Goal: Information Seeking & Learning: Learn about a topic

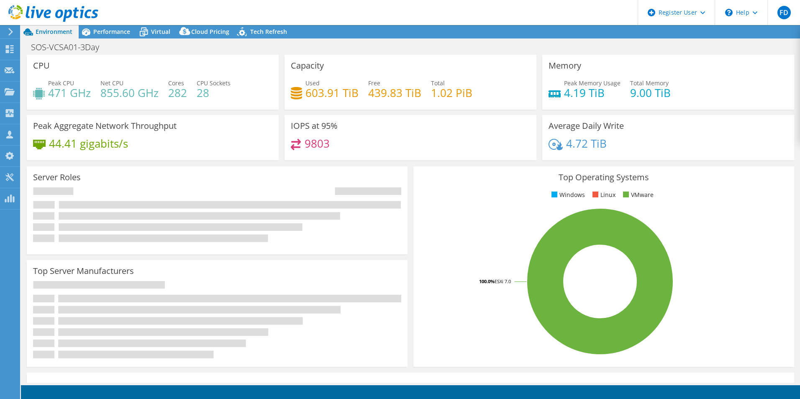
select select "USD"
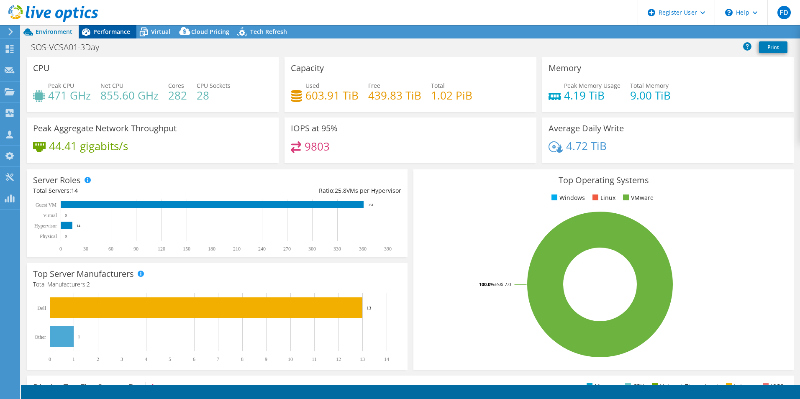
click at [114, 31] on span "Performance" at bounding box center [111, 32] width 37 height 8
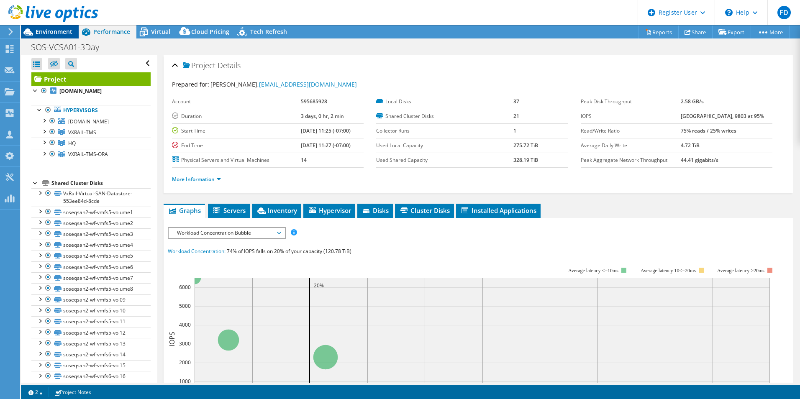
click at [65, 32] on span "Environment" at bounding box center [54, 32] width 37 height 8
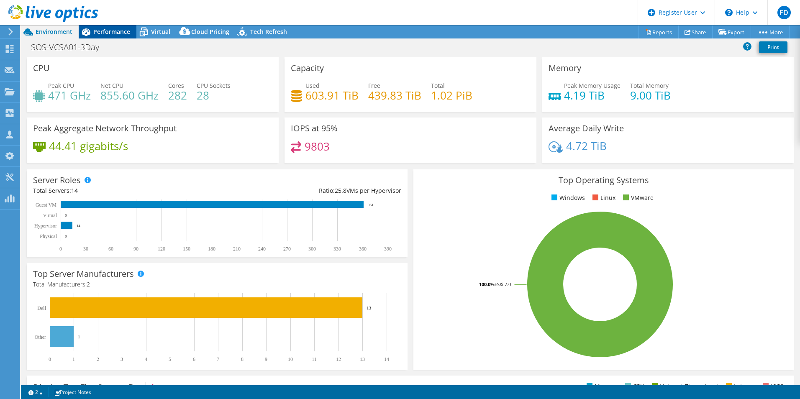
click at [100, 31] on span "Performance" at bounding box center [111, 32] width 37 height 8
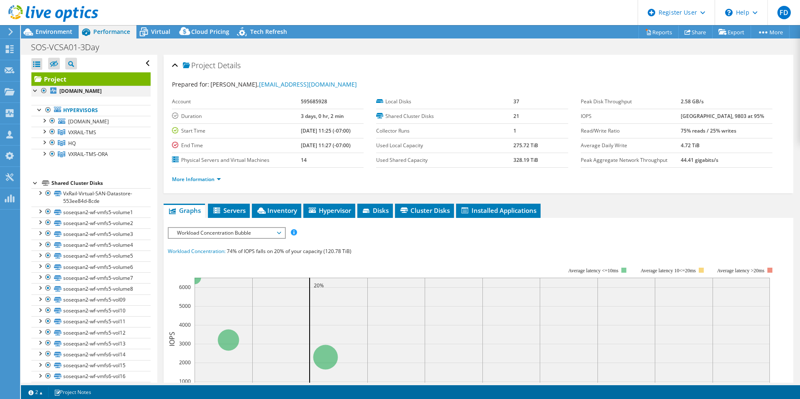
click at [45, 91] on div at bounding box center [44, 91] width 8 height 10
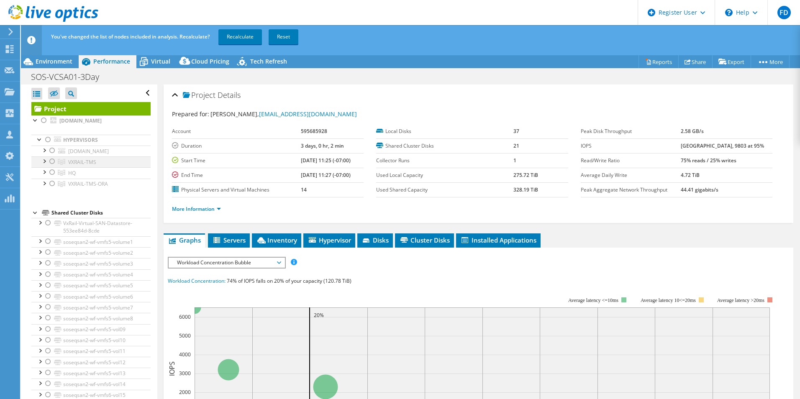
click at [54, 167] on div at bounding box center [52, 162] width 8 height 10
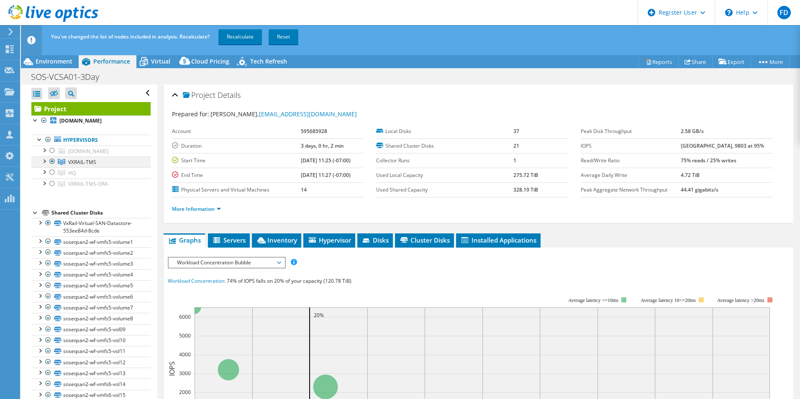
click at [43, 165] on div at bounding box center [44, 161] width 8 height 8
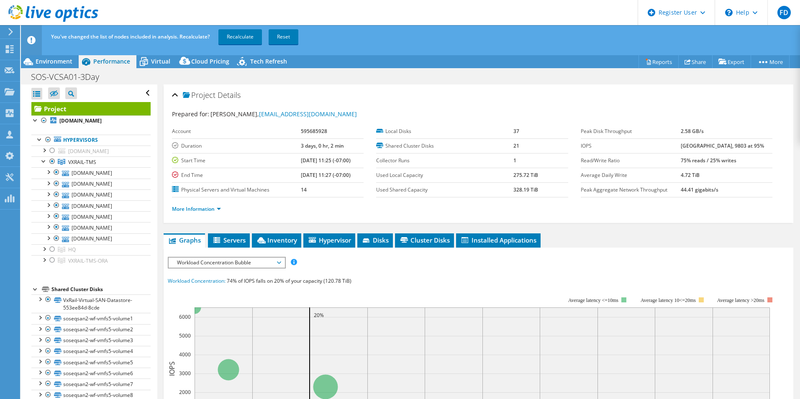
click at [229, 49] on header "You've changed the list of nodes included in analysis. Recalculate? Recalculate…" at bounding box center [423, 40] width 805 height 30
click at [231, 41] on link "Recalculate" at bounding box center [240, 36] width 44 height 15
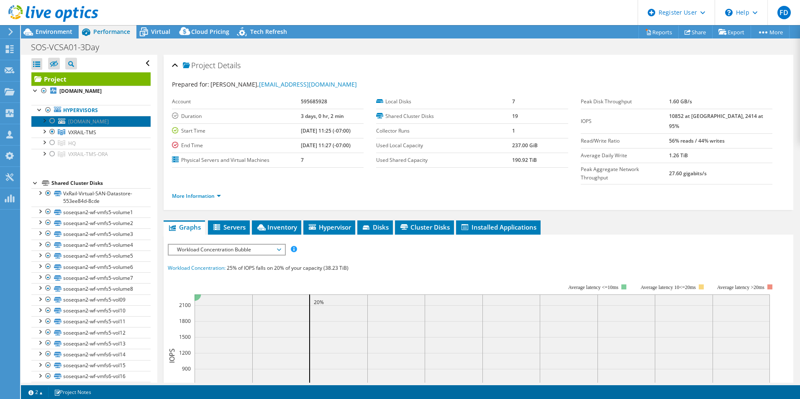
click at [109, 125] on span "[DOMAIN_NAME]" at bounding box center [88, 121] width 41 height 7
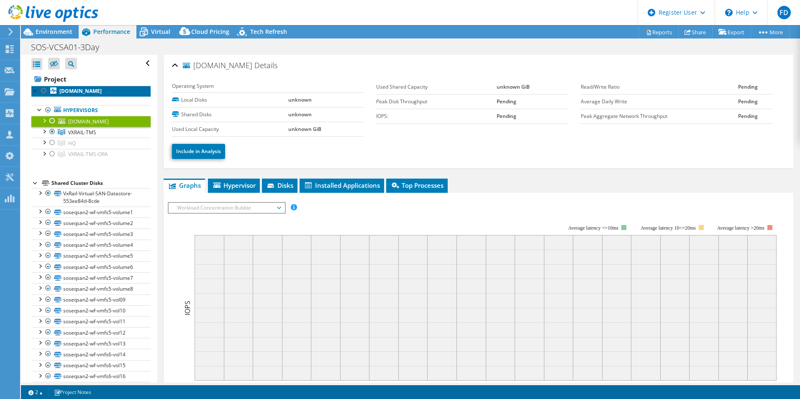
click at [102, 95] on b "[DOMAIN_NAME]" at bounding box center [80, 90] width 42 height 7
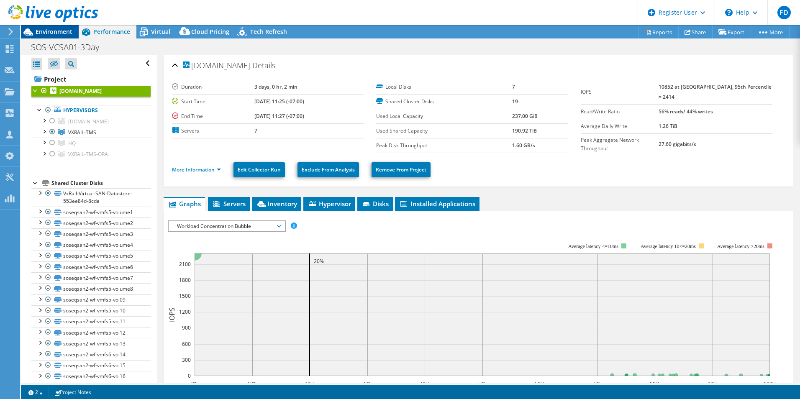
click at [69, 33] on span "Environment" at bounding box center [54, 32] width 37 height 8
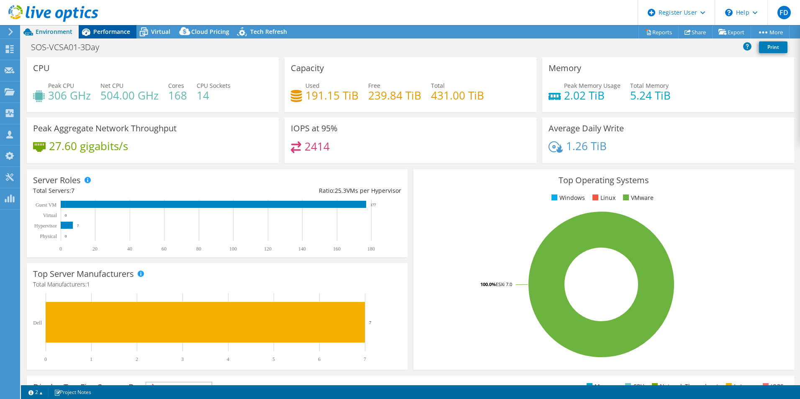
click at [118, 30] on span "Performance" at bounding box center [111, 32] width 37 height 8
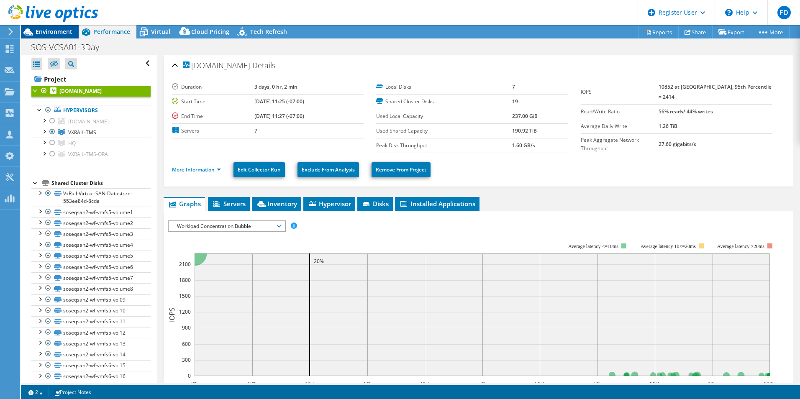
click at [62, 29] on span "Environment" at bounding box center [54, 32] width 37 height 8
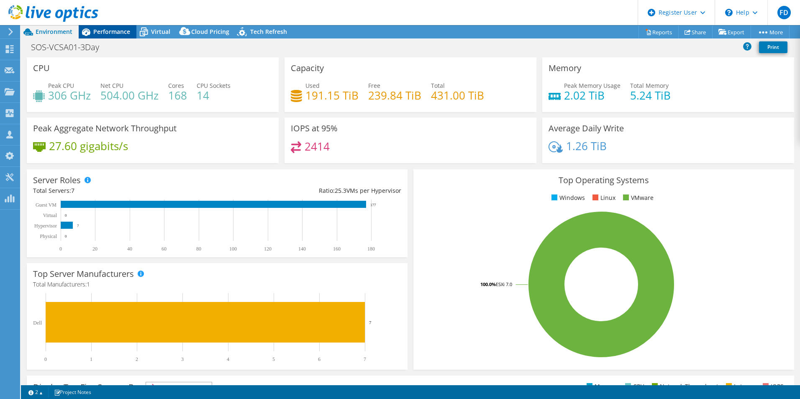
click at [117, 31] on span "Performance" at bounding box center [111, 32] width 37 height 8
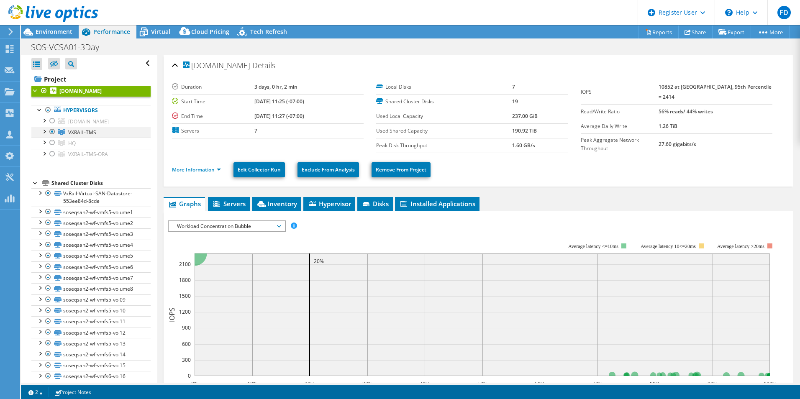
click at [42, 135] on div at bounding box center [44, 131] width 8 height 8
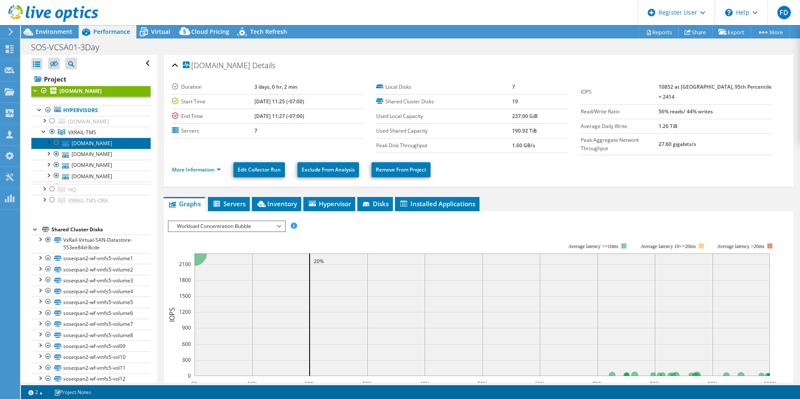
click at [97, 149] on link "[DOMAIN_NAME]" at bounding box center [90, 143] width 119 height 11
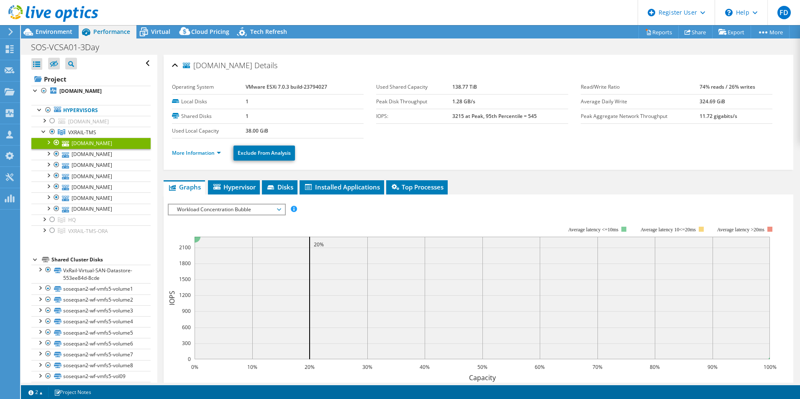
drag, startPoint x: 195, startPoint y: 164, endPoint x: 199, endPoint y: 164, distance: 4.2
click at [197, 165] on div "More Information Exclude From Analysis" at bounding box center [478, 153] width 613 height 29
click at [201, 152] on link "More Information" at bounding box center [196, 152] width 49 height 7
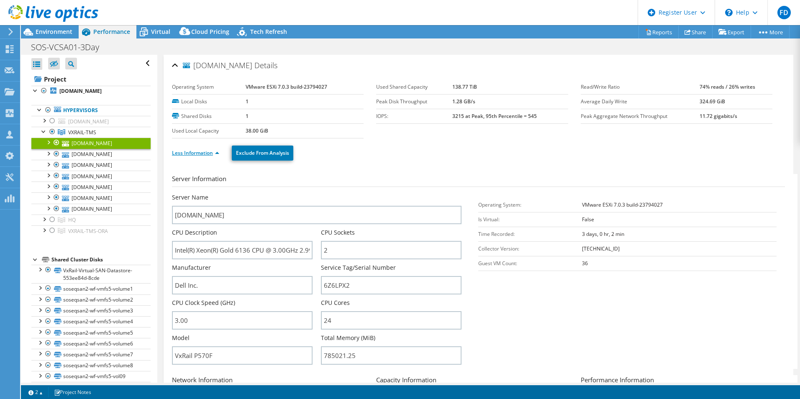
click at [205, 153] on link "Less Information" at bounding box center [195, 152] width 47 height 7
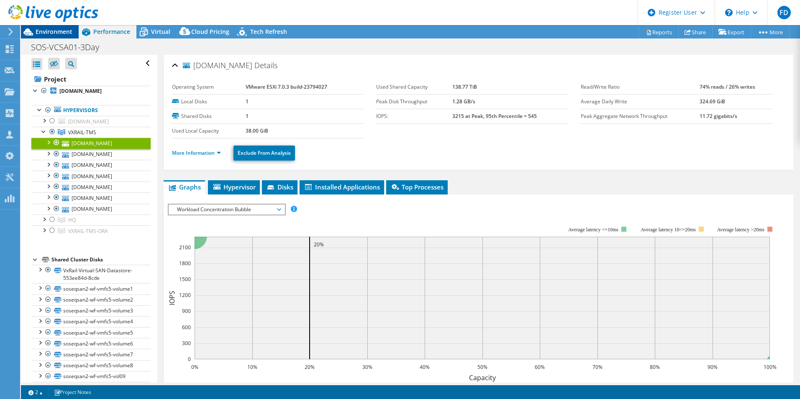
click at [73, 32] on div "Environment" at bounding box center [50, 31] width 58 height 13
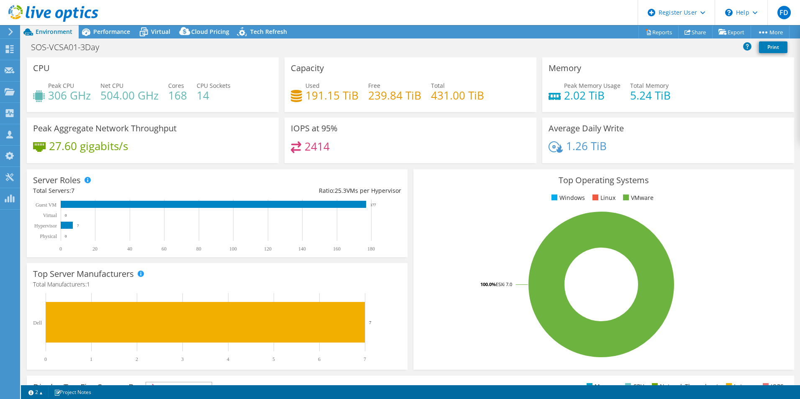
click at [160, 21] on header "FD Dell User [PERSON_NAME] [PERSON_NAME][EMAIL_ADDRESS][PERSON_NAME][DOMAIN_NAM…" at bounding box center [400, 12] width 800 height 25
click at [156, 28] on span "Virtual" at bounding box center [160, 32] width 19 height 8
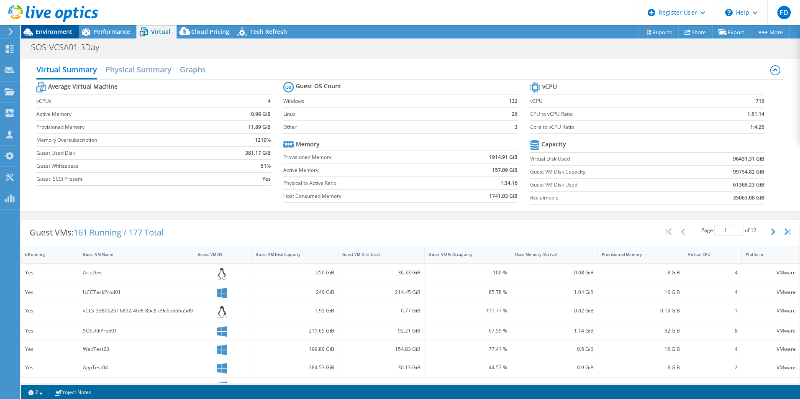
click at [64, 28] on span "Environment" at bounding box center [54, 32] width 37 height 8
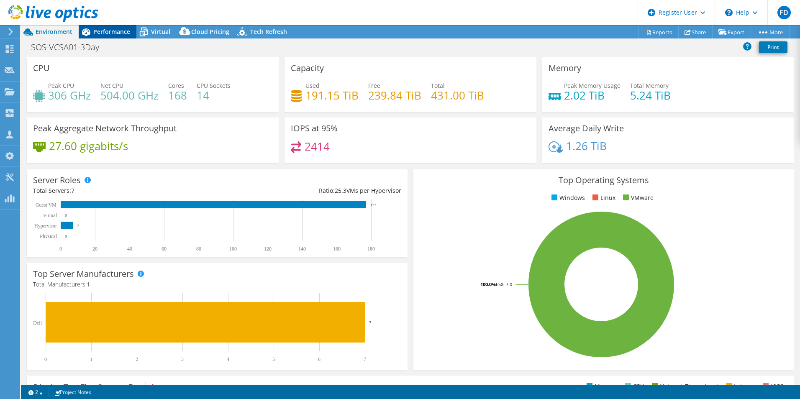
click at [127, 29] on span "Performance" at bounding box center [111, 32] width 37 height 8
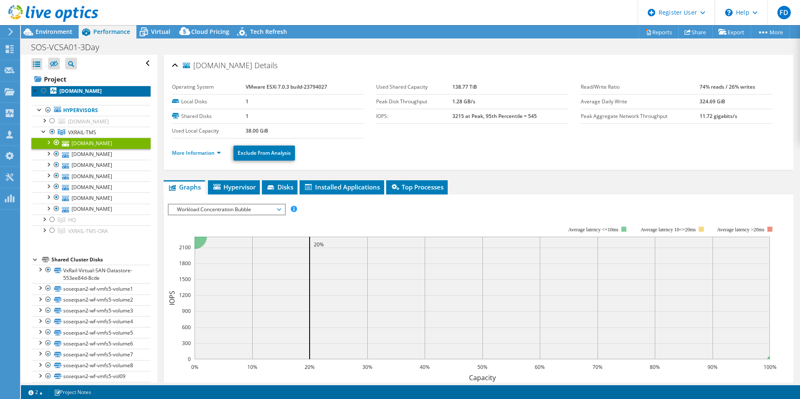
click at [97, 95] on b "[DOMAIN_NAME]" at bounding box center [80, 90] width 42 height 7
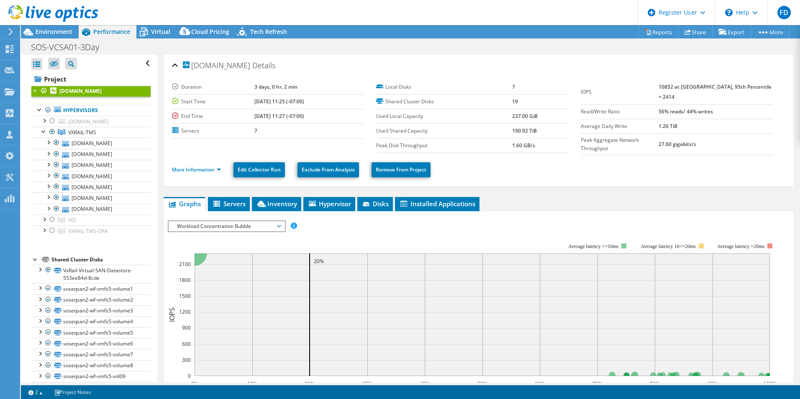
click at [271, 227] on span "Workload Concentration Bubble" at bounding box center [227, 226] width 108 height 10
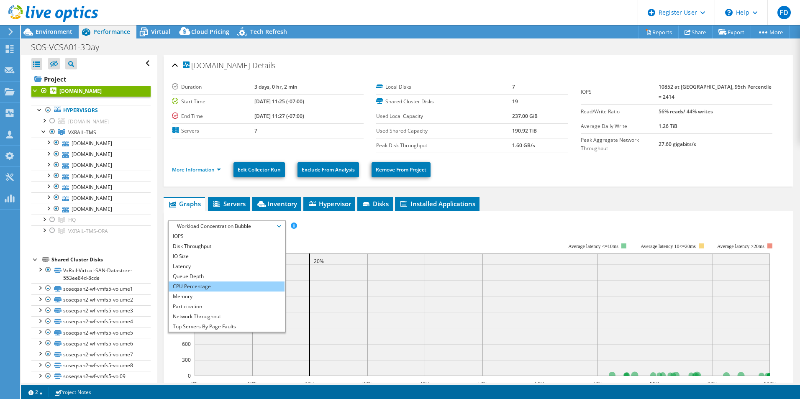
click at [246, 282] on li "CPU Percentage" at bounding box center [227, 287] width 116 height 10
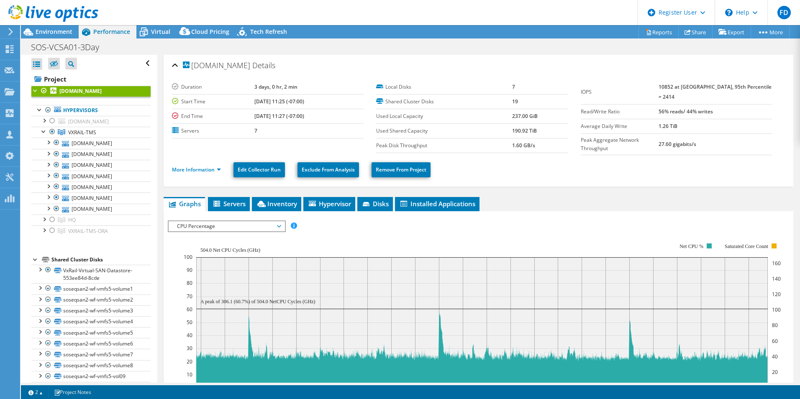
scroll to position [84, 0]
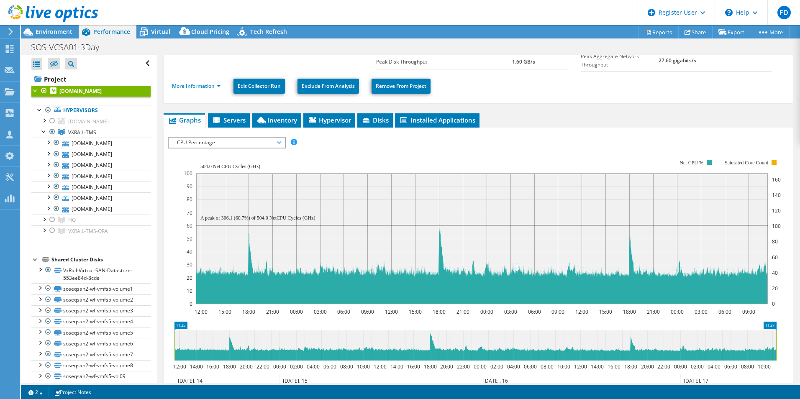
click at [232, 140] on span "CPU Percentage" at bounding box center [227, 143] width 108 height 10
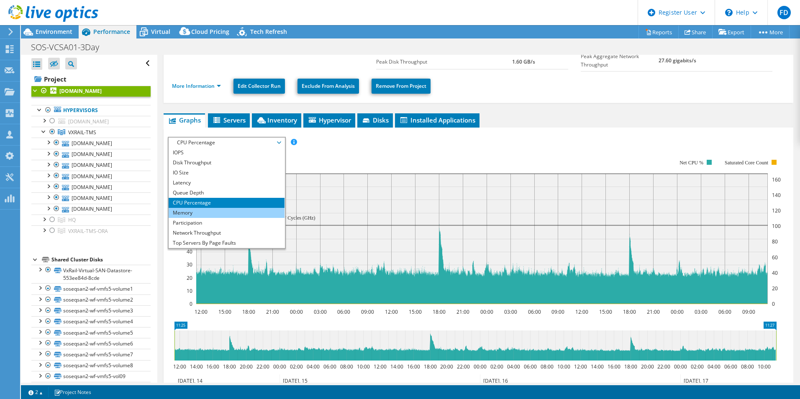
click at [241, 205] on ul "IOPS Disk Throughput IO Size Latency Queue Depth CPU Percentage Memory Page Fau…" at bounding box center [227, 198] width 116 height 100
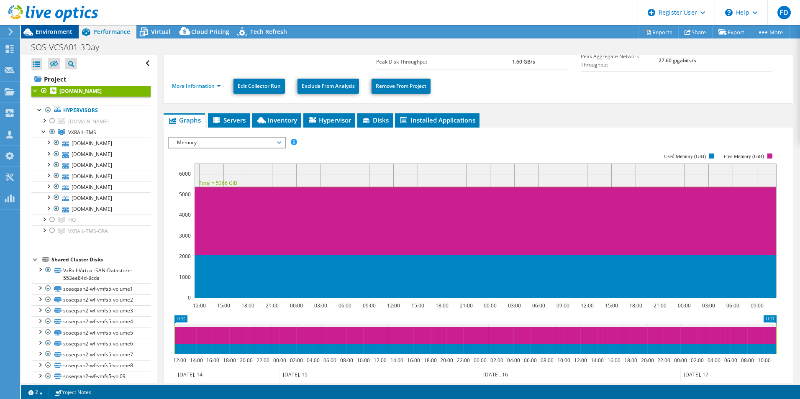
click at [48, 31] on span "Environment" at bounding box center [54, 32] width 37 height 8
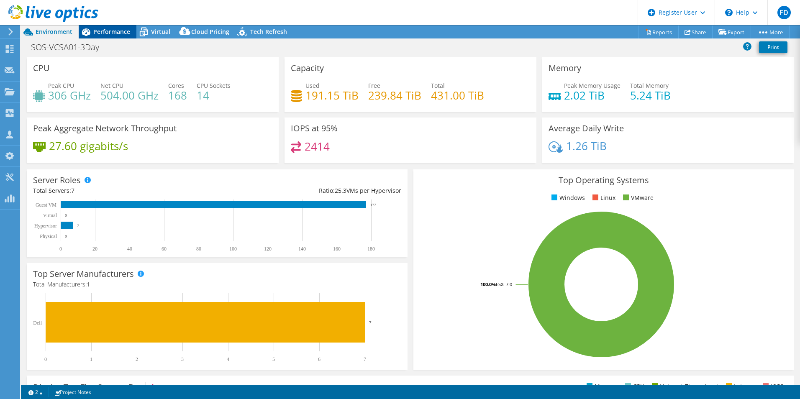
click at [90, 30] on icon at bounding box center [86, 32] width 15 height 15
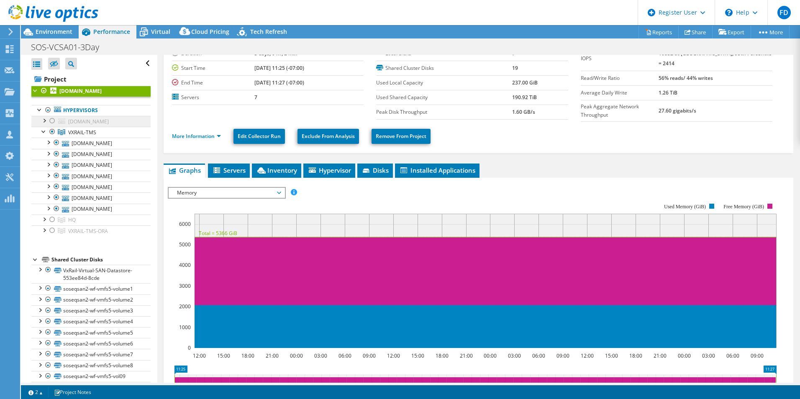
scroll to position [0, 0]
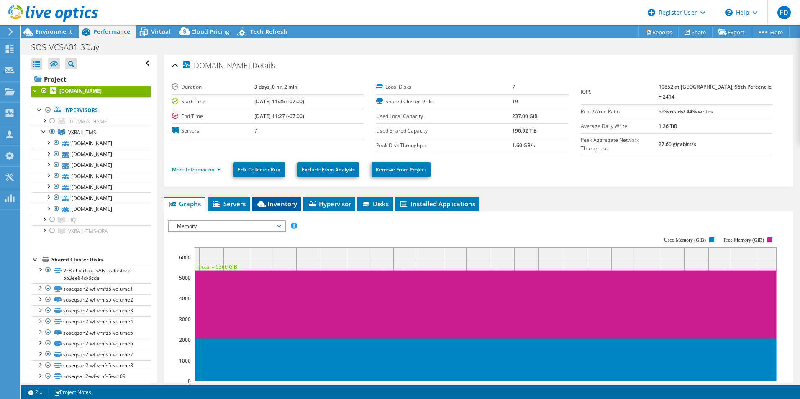
click at [296, 197] on li "Inventory" at bounding box center [276, 204] width 49 height 14
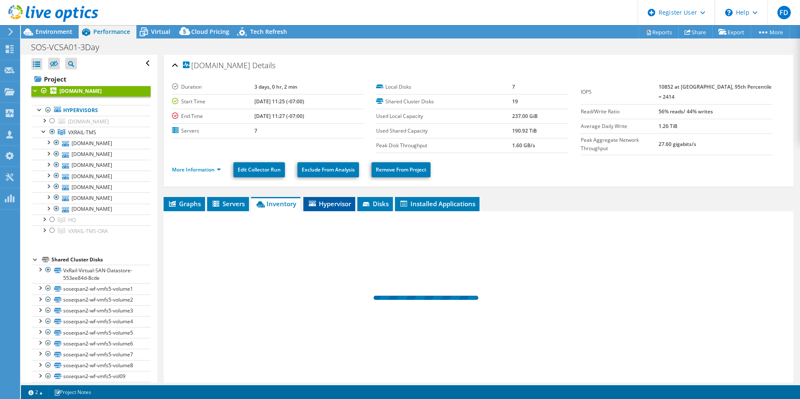
click at [343, 201] on span "Hypervisor" at bounding box center [330, 204] width 44 height 8
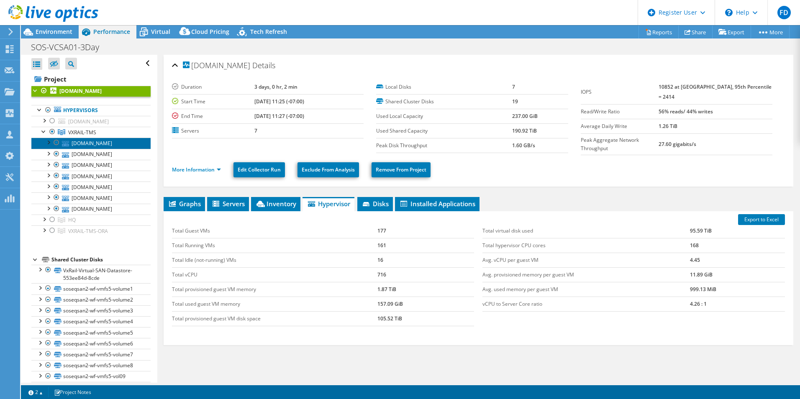
click at [105, 149] on link "[DOMAIN_NAME]" at bounding box center [90, 143] width 119 height 11
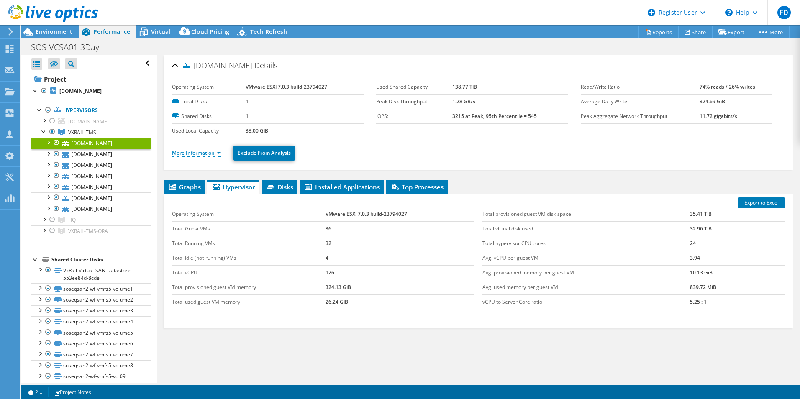
click at [205, 154] on link "More Information" at bounding box center [196, 152] width 49 height 7
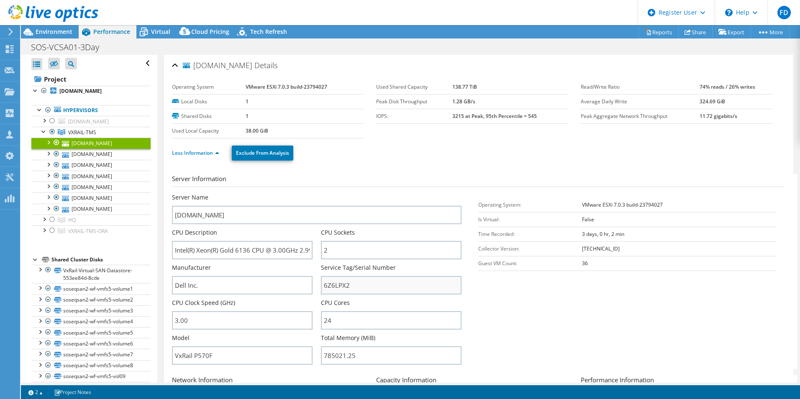
drag, startPoint x: 402, startPoint y: 298, endPoint x: 390, endPoint y: 290, distance: 13.7
click at [395, 290] on div "Service Tag/Serial Number 6Z6LPX2" at bounding box center [395, 281] width 149 height 35
drag, startPoint x: 386, startPoint y: 288, endPoint x: 355, endPoint y: 166, distance: 126.1
click at [231, 193] on div "Server Name [DOMAIN_NAME] CPU Description Intel(R) Xeon(R) Gold 6136 CPU @ 3.00…" at bounding box center [321, 193] width 298 height 0
click at [77, 33] on div "Environment" at bounding box center [50, 31] width 58 height 13
